Goal: Task Accomplishment & Management: Complete application form

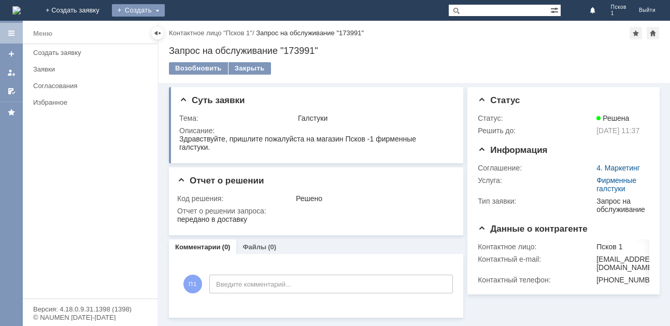
click at [165, 9] on div "Создать" at bounding box center [138, 10] width 53 height 12
click at [193, 34] on link "Заявка" at bounding box center [153, 31] width 79 height 12
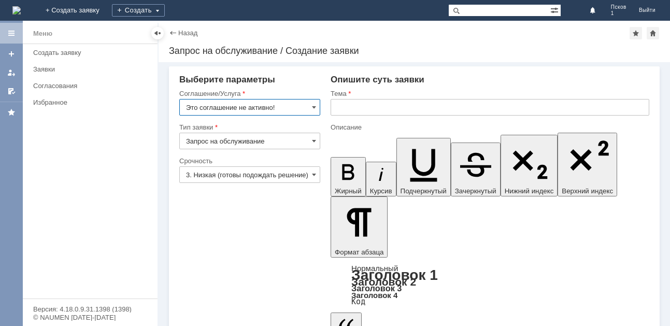
click at [312, 107] on input "Это соглашение не активно!" at bounding box center [249, 107] width 141 height 17
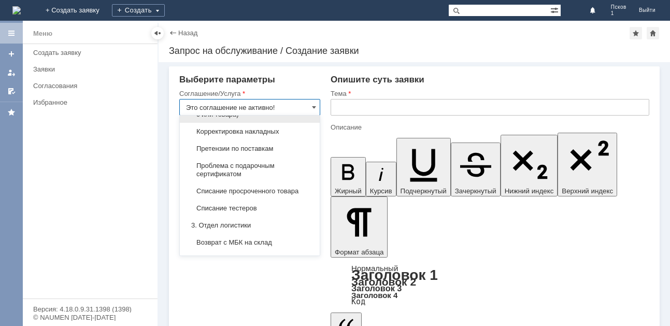
scroll to position [404, 0]
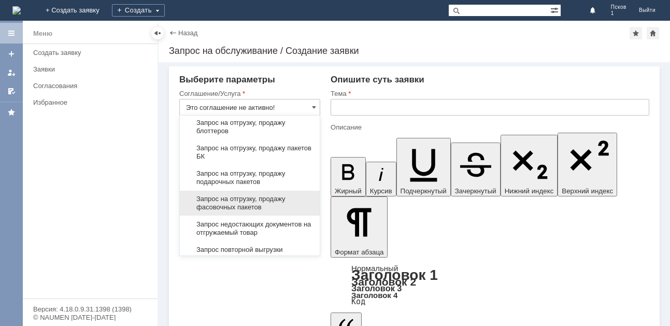
click at [261, 205] on span "Запрос на отгрузку, продажу фасовочных пакетов" at bounding box center [250, 203] width 128 height 17
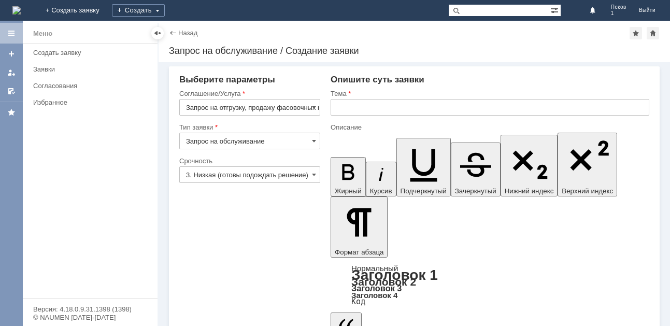
type input "Запрос на отгрузку, продажу фасовочных пакетов"
click at [356, 104] on input "text" at bounding box center [490, 107] width 319 height 17
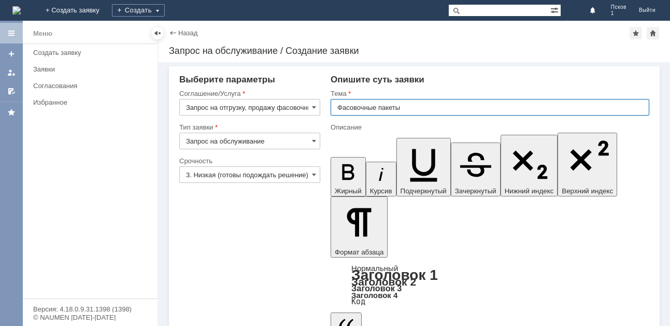
type input "Фасовочные пакеты"
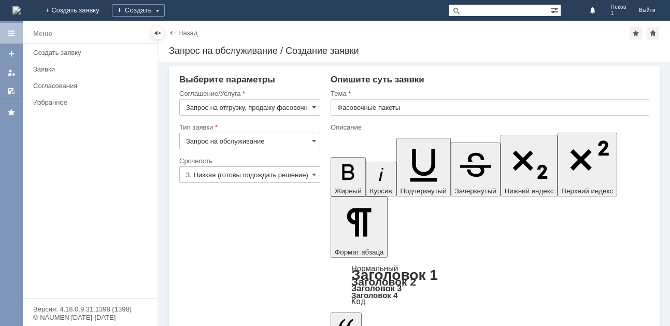
click at [313, 142] on span at bounding box center [314, 141] width 4 height 8
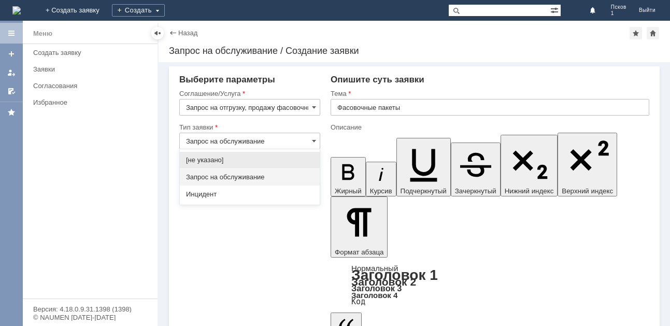
click at [223, 178] on span "Запрос на обслуживание" at bounding box center [250, 177] width 128 height 8
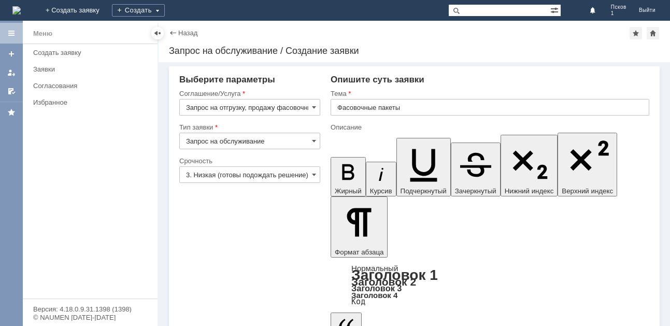
type input "Запрос на обслуживание"
click at [316, 176] on span at bounding box center [314, 175] width 4 height 8
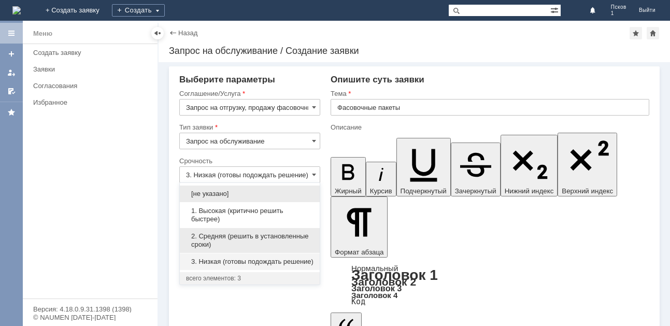
click at [223, 231] on div "2. Средняя (решить в установленные сроки)" at bounding box center [250, 240] width 140 height 25
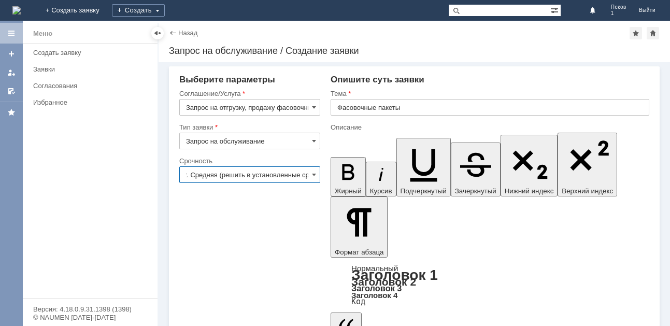
type input "2. Средняя (решить в установленные сроки)"
